Goal: Find specific fact: Find specific fact

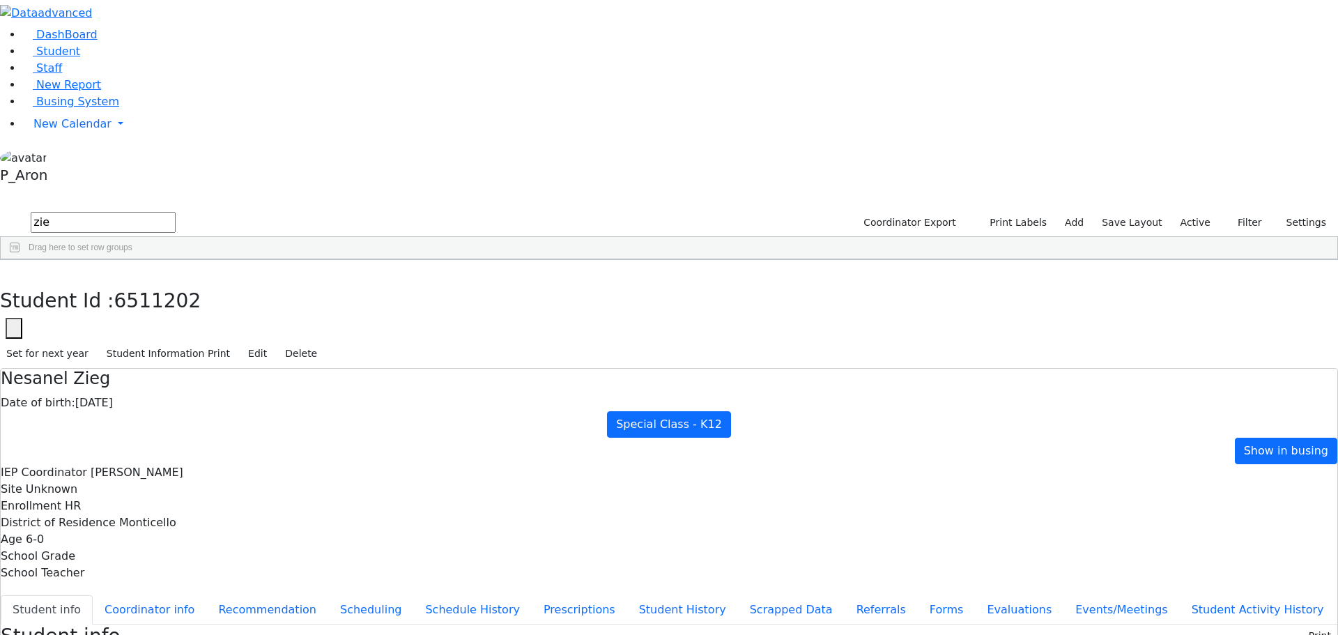
click at [176, 212] on input "zie" at bounding box center [103, 222] width 145 height 21
type input "z"
type input "[PERSON_NAME]"
click at [220, 282] on div "[PERSON_NAME]" at bounding box center [183, 292] width 71 height 20
click at [77, 282] on div "6511067" at bounding box center [39, 292] width 77 height 20
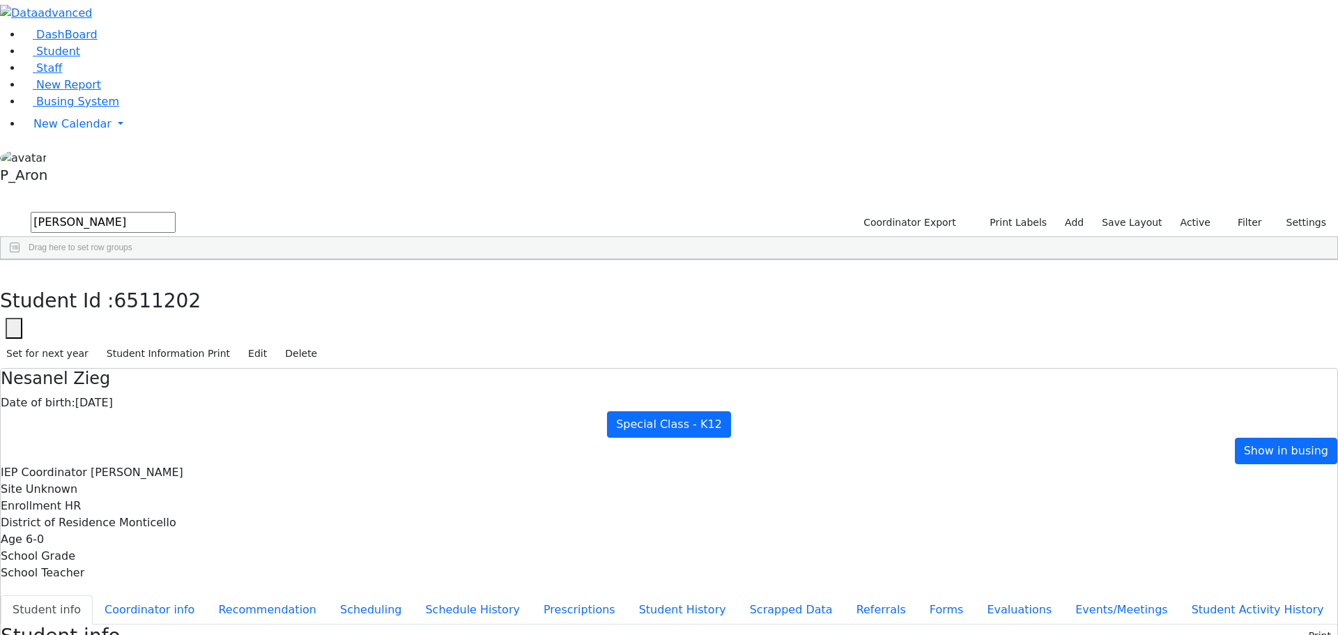
click at [77, 282] on div "6511067" at bounding box center [39, 292] width 77 height 20
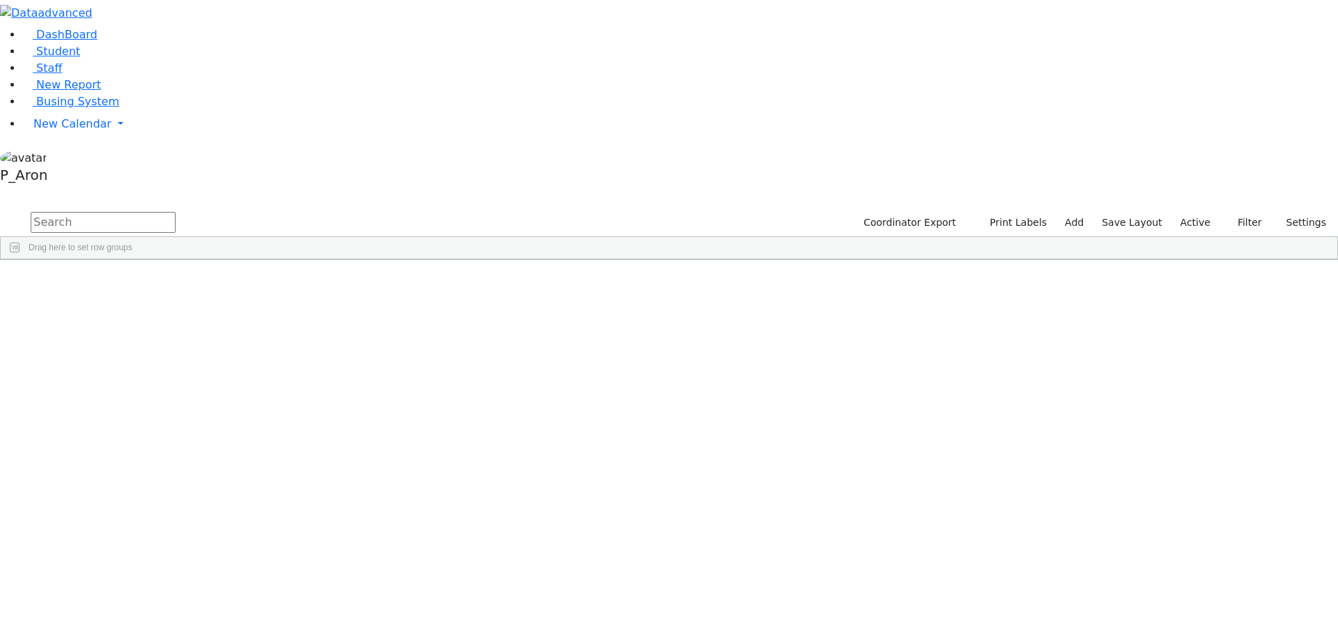
click at [176, 212] on input "text" at bounding box center [103, 222] width 145 height 21
type input "[PERSON_NAME]"
click at [77, 282] on div "6511067" at bounding box center [39, 292] width 77 height 20
